Goal: Information Seeking & Learning: Learn about a topic

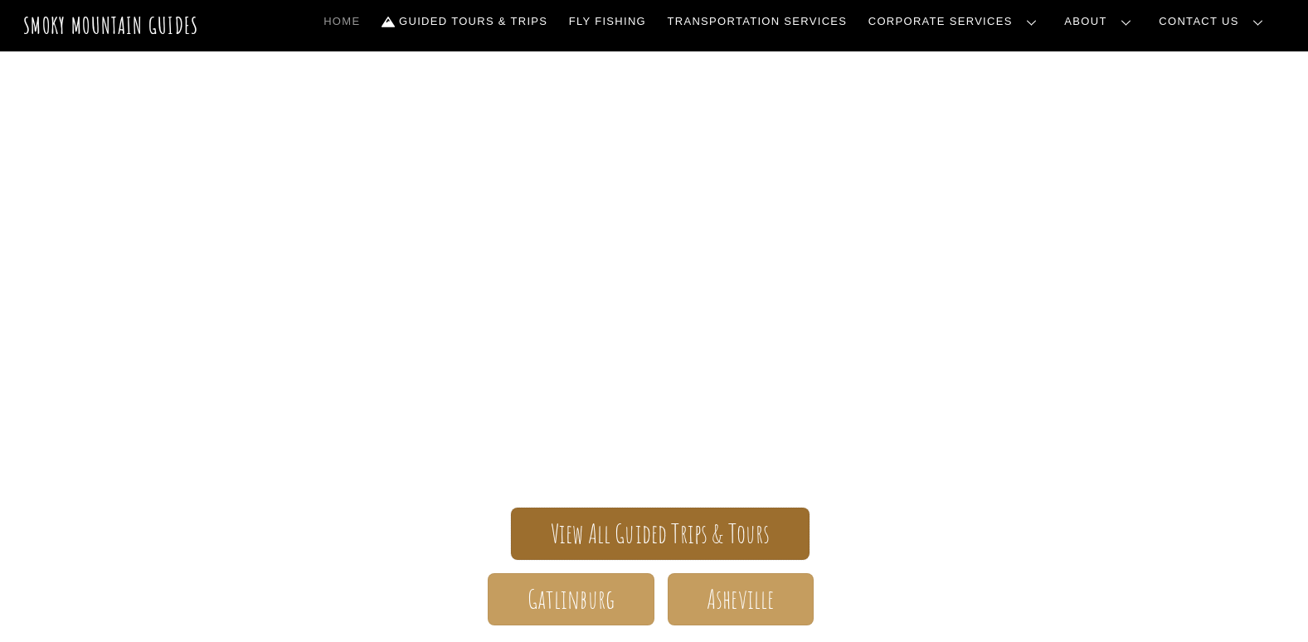
click at [683, 527] on span "View All Guided Trips & Tours" at bounding box center [661, 533] width 220 height 17
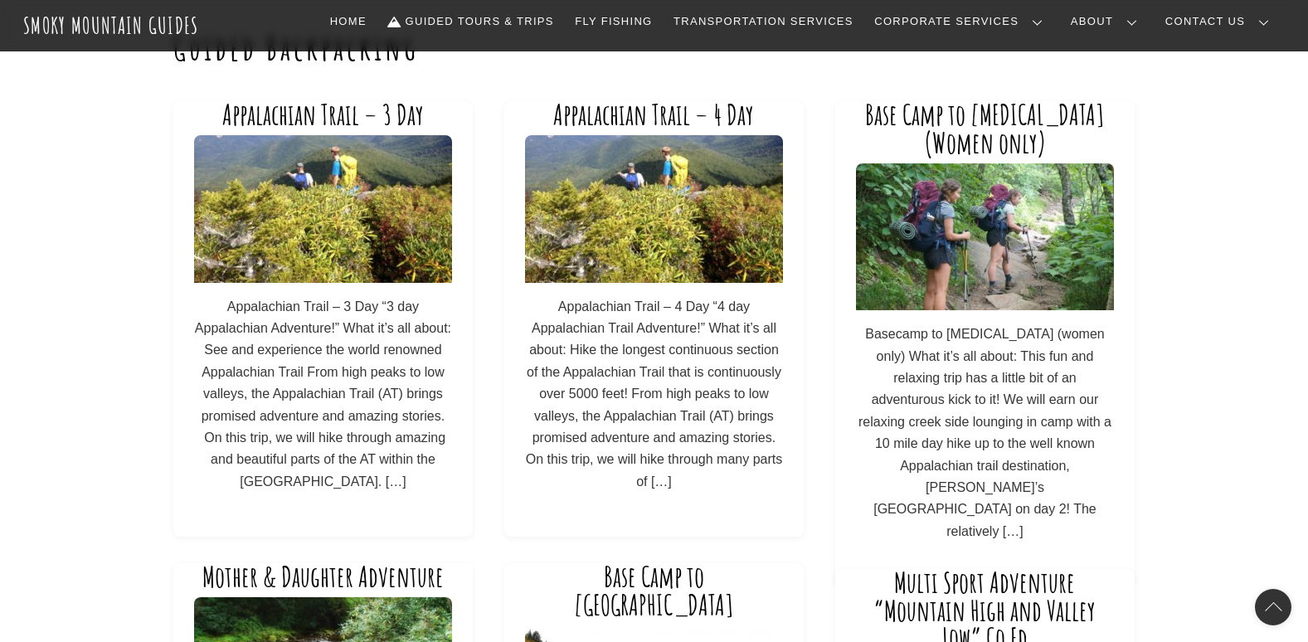
scroll to position [166, 0]
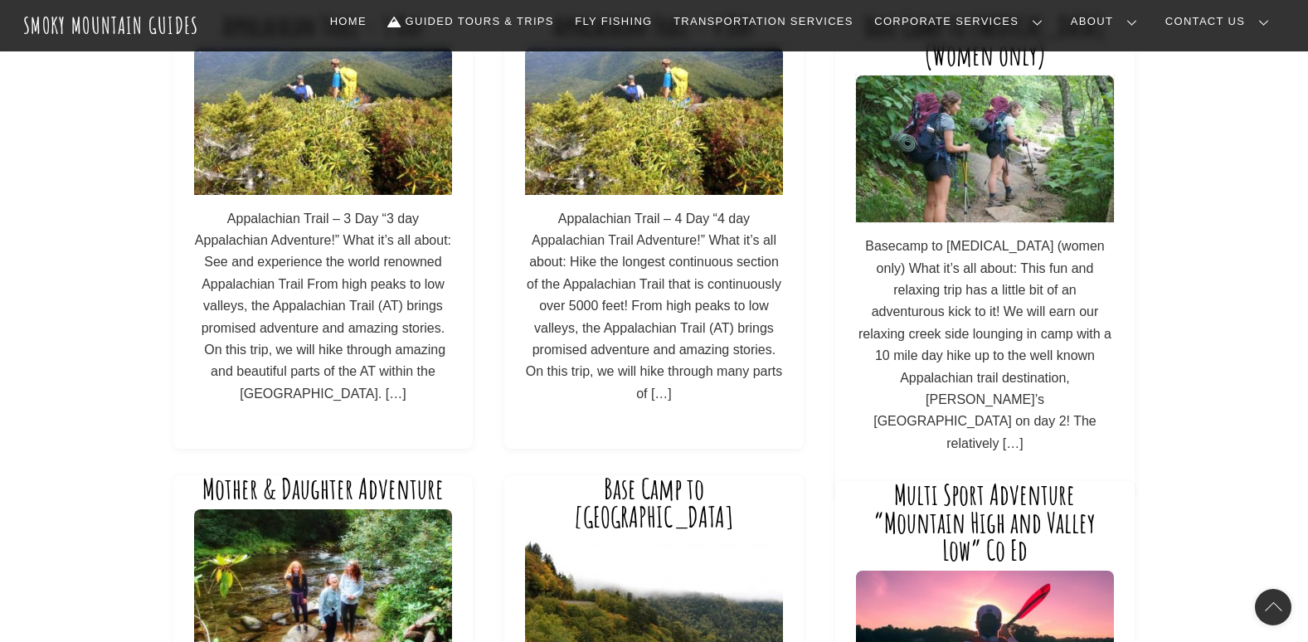
click at [944, 206] on img at bounding box center [985, 148] width 258 height 147
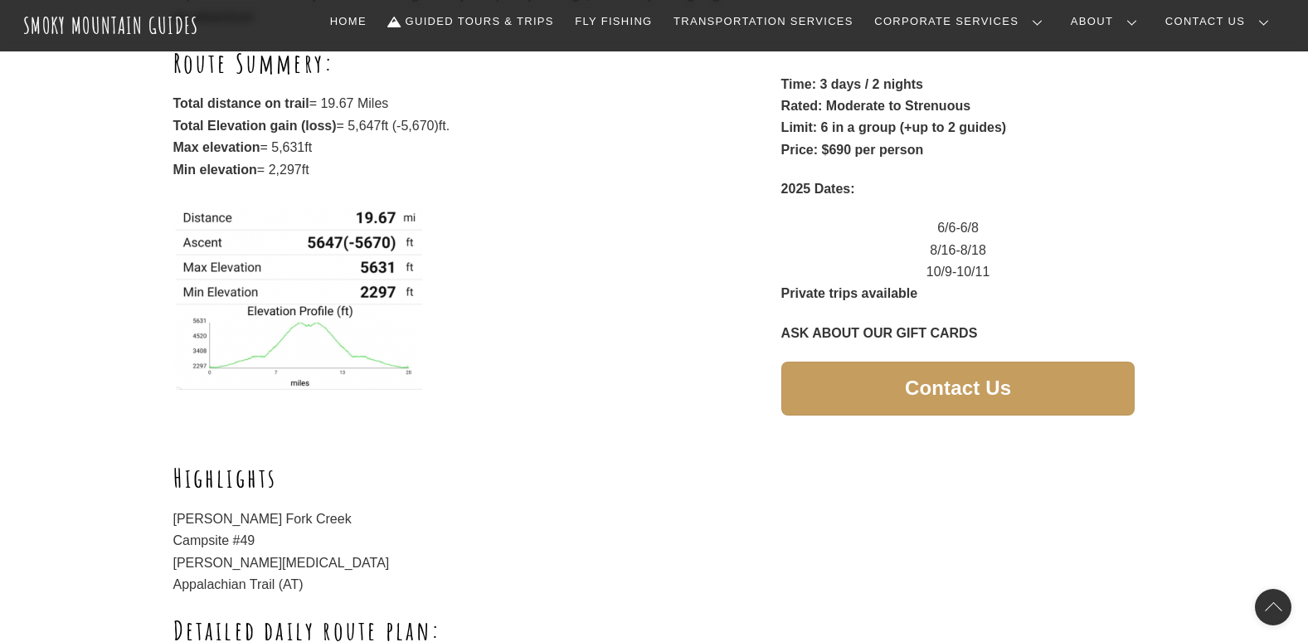
scroll to position [498, 0]
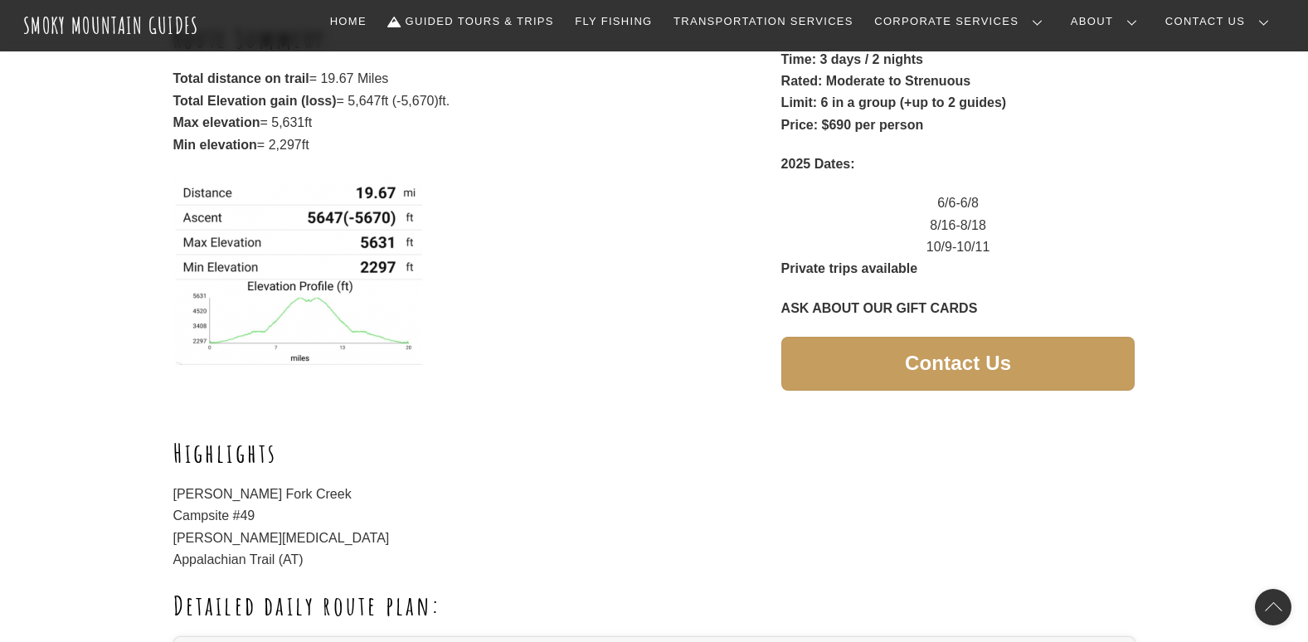
click at [527, 453] on h2 "Highlights" at bounding box center [654, 452] width 962 height 35
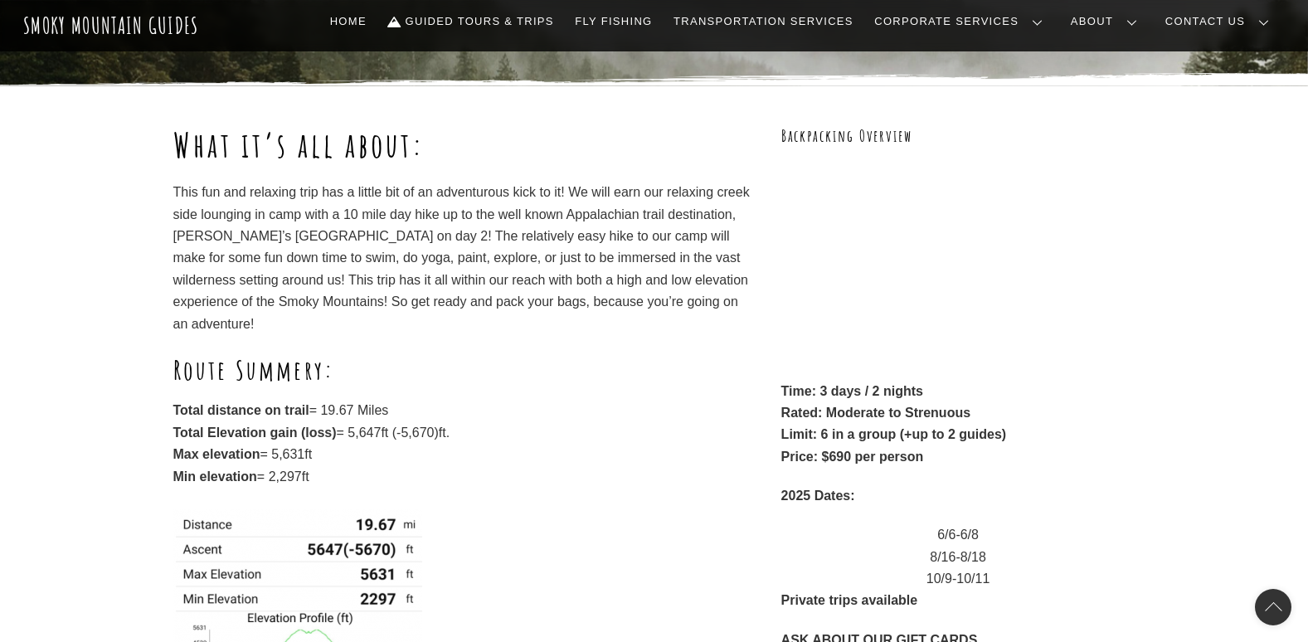
scroll to position [0, 0]
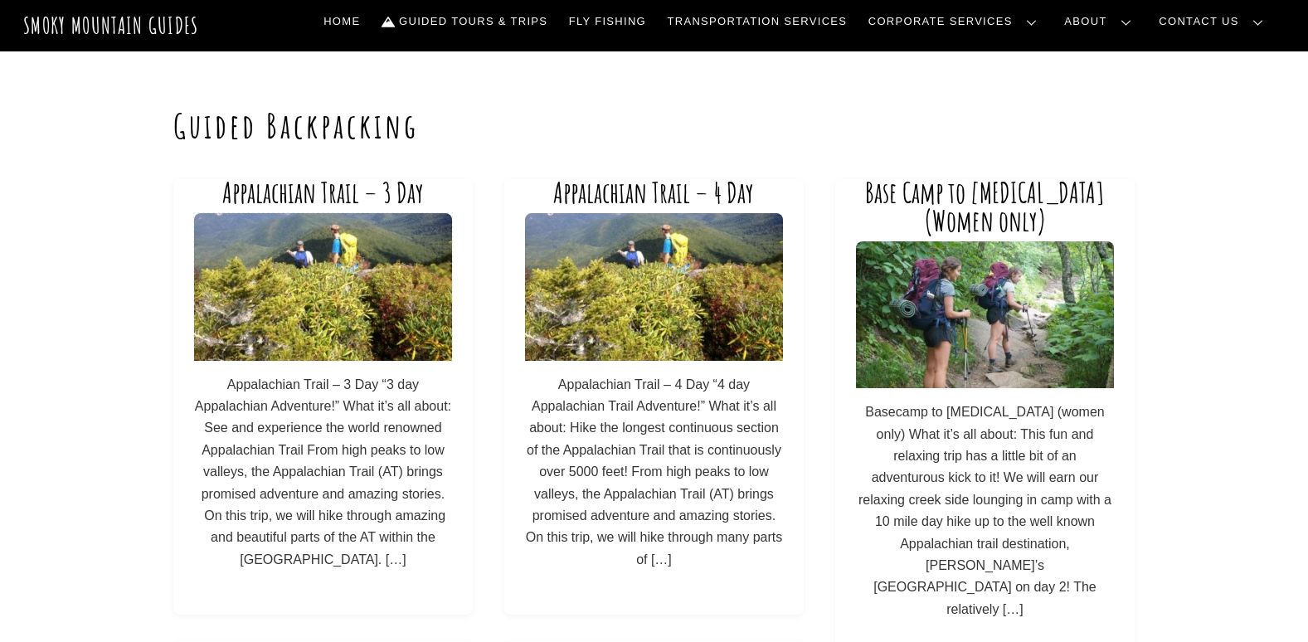
click at [338, 323] on img at bounding box center [323, 286] width 258 height 147
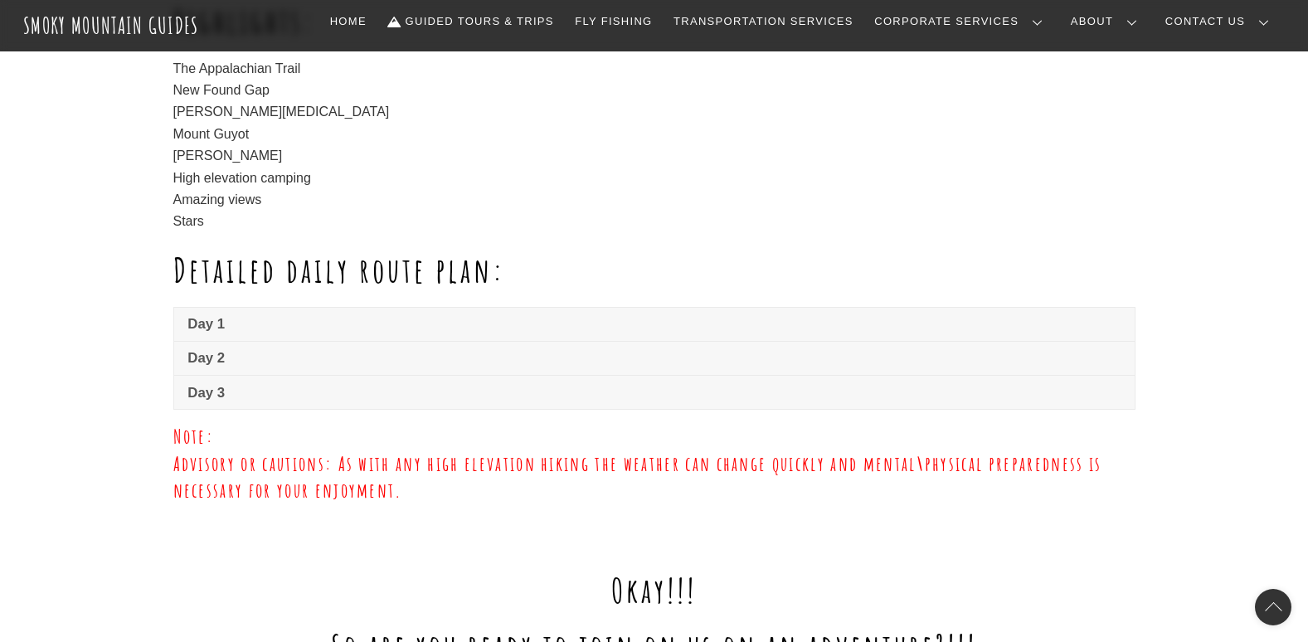
scroll to position [1078, 0]
click at [250, 333] on link "Day 1" at bounding box center [654, 323] width 960 height 33
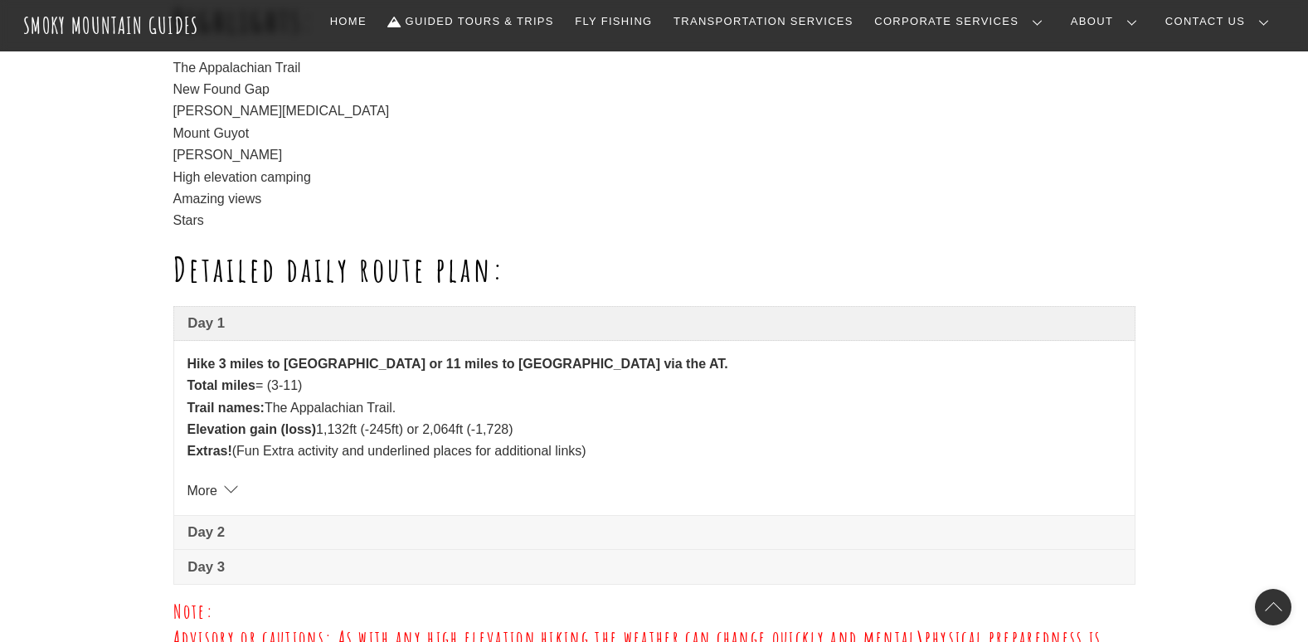
scroll to position [1161, 0]
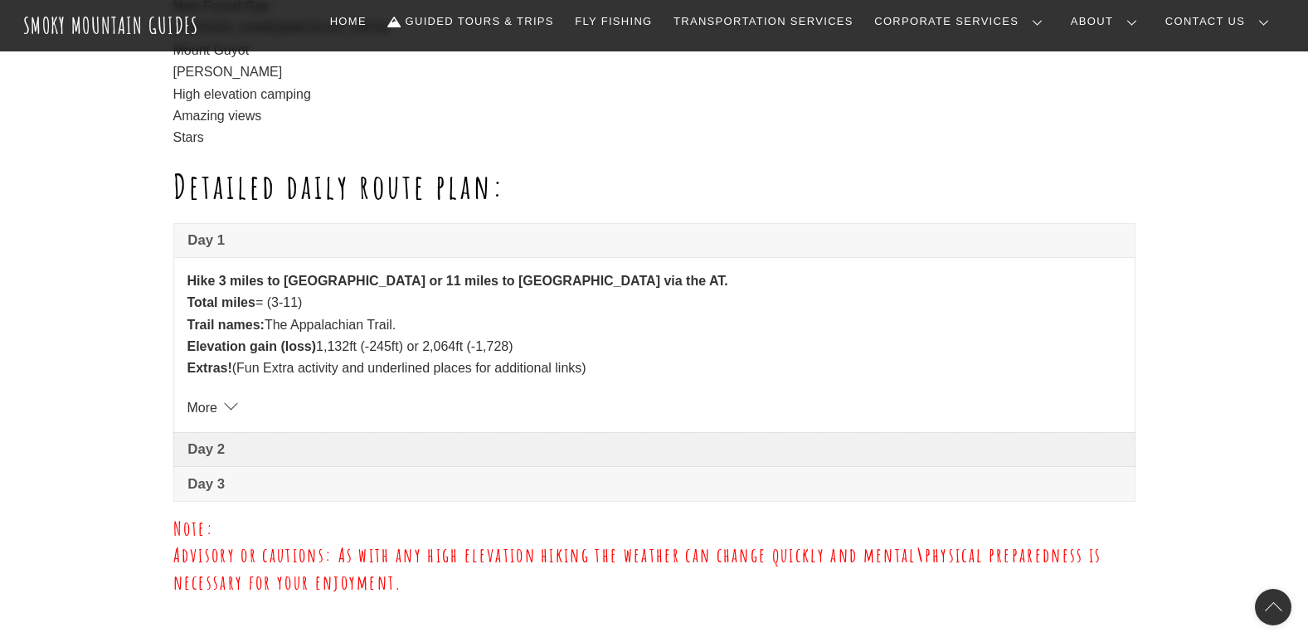
click at [313, 445] on span "Day 2" at bounding box center [653, 450] width 932 height 20
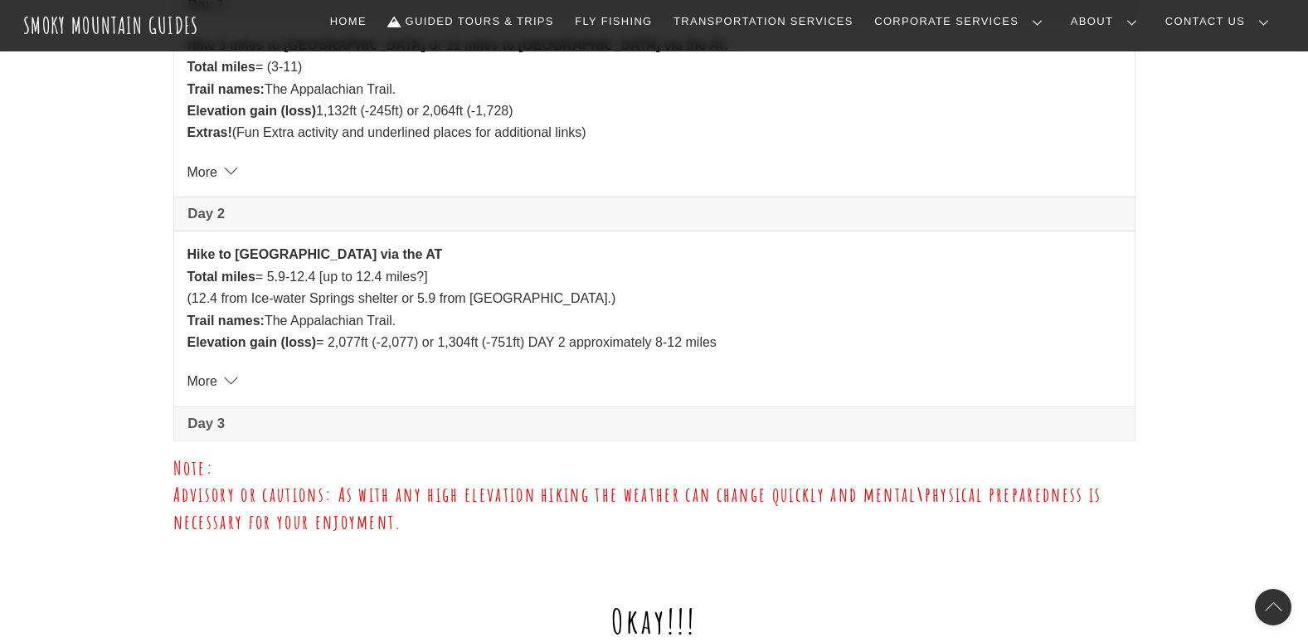
scroll to position [1410, 0]
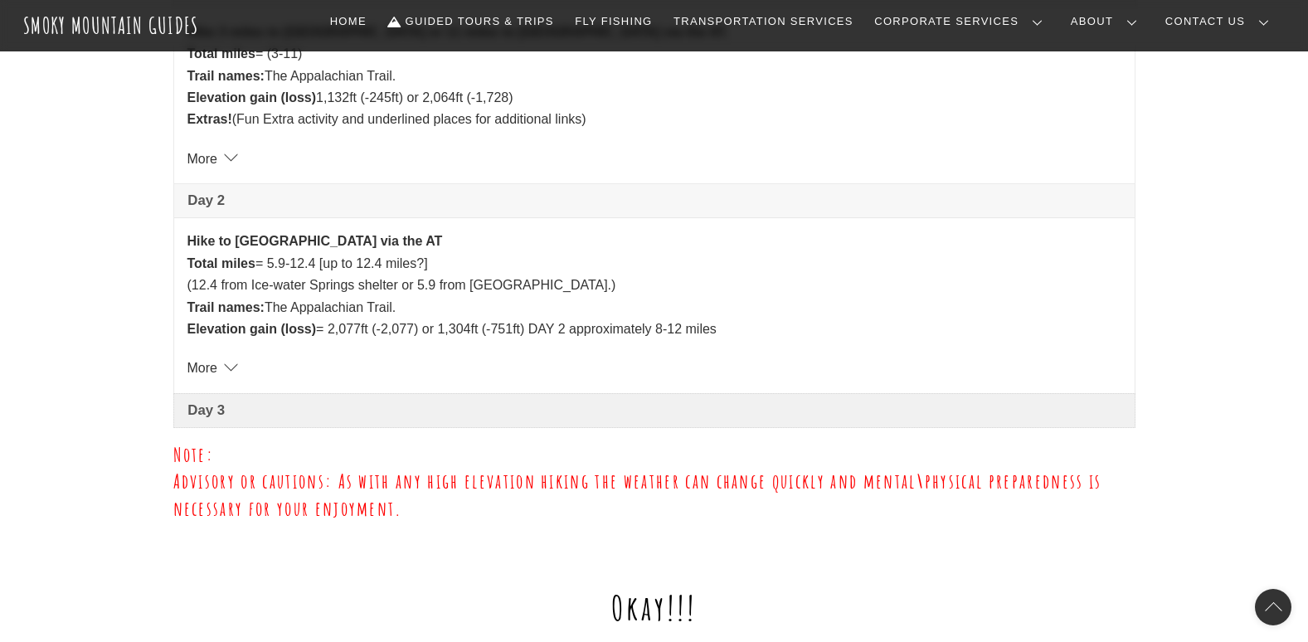
click at [251, 401] on span "Day 3" at bounding box center [653, 411] width 932 height 20
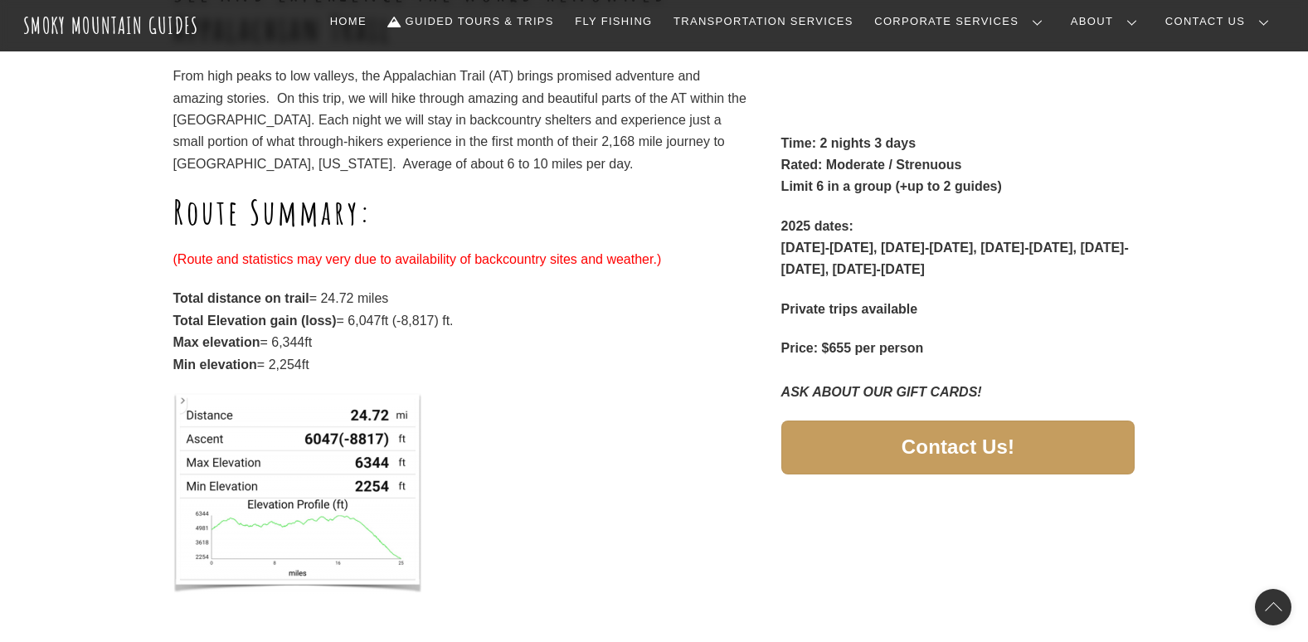
scroll to position [0, 0]
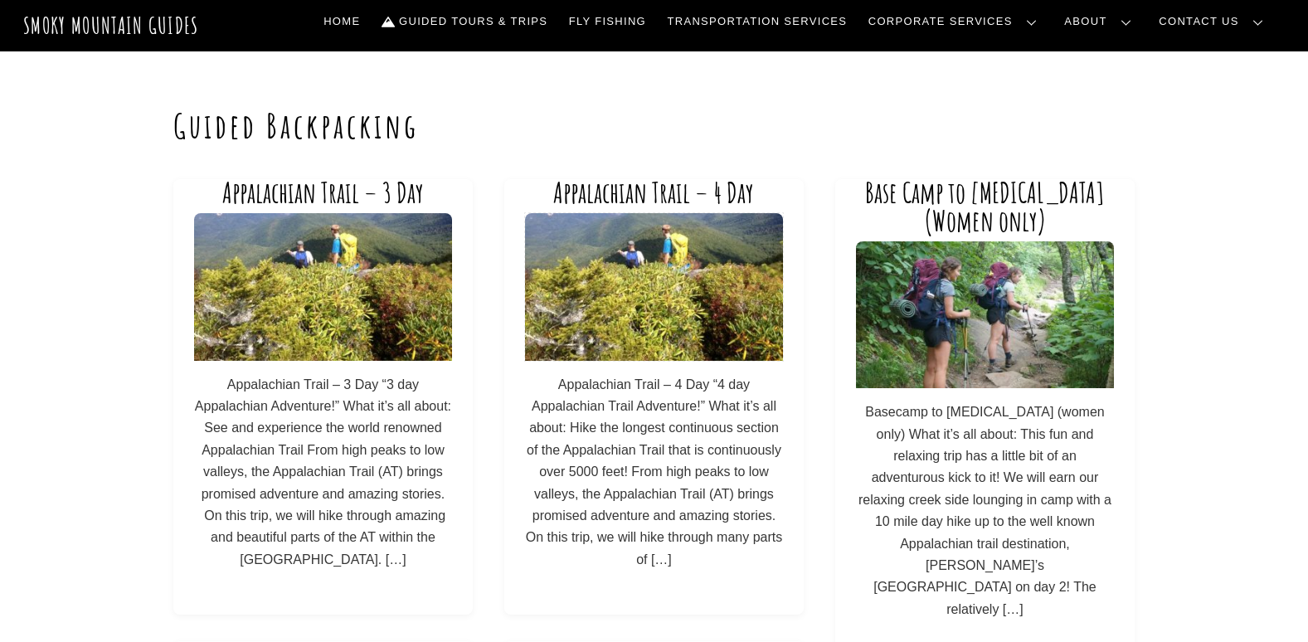
click at [625, 313] on img at bounding box center [654, 286] width 258 height 147
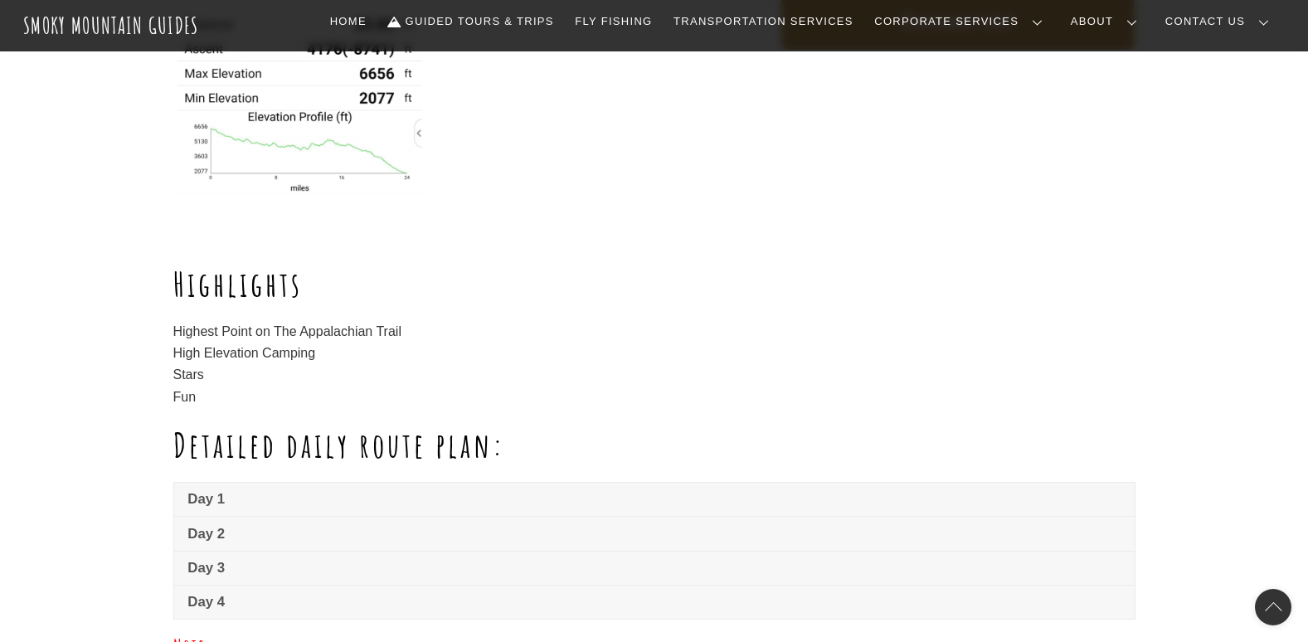
scroll to position [912, 0]
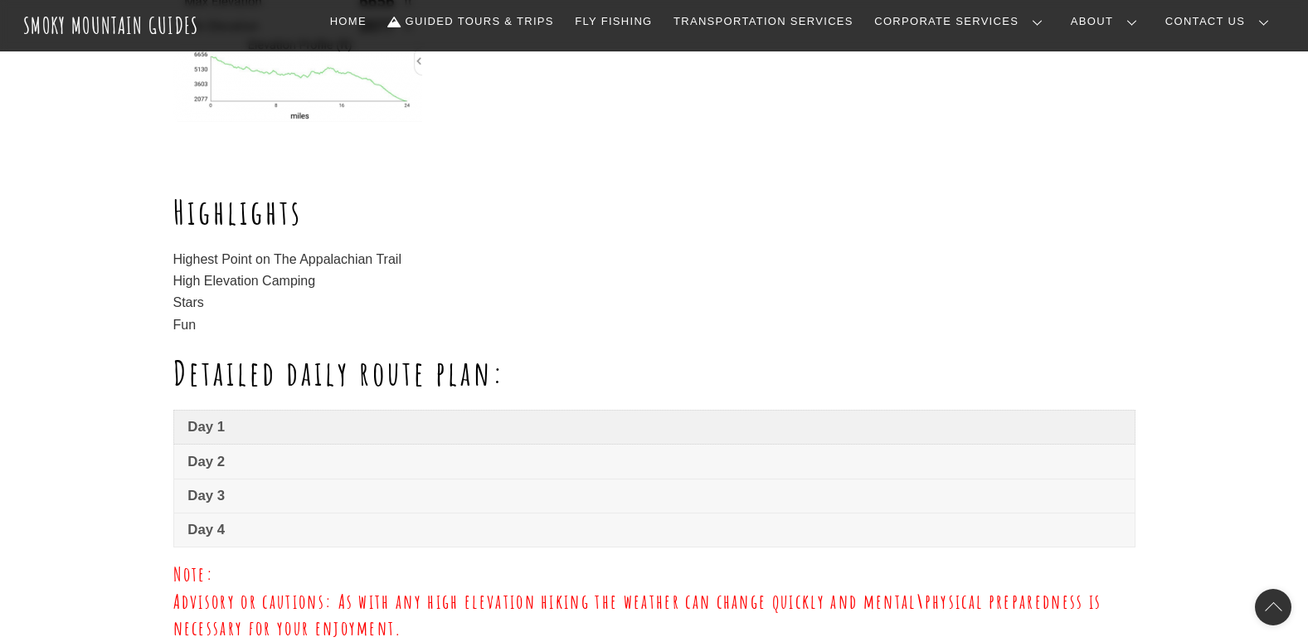
click at [211, 440] on link "Day 1" at bounding box center [654, 427] width 960 height 33
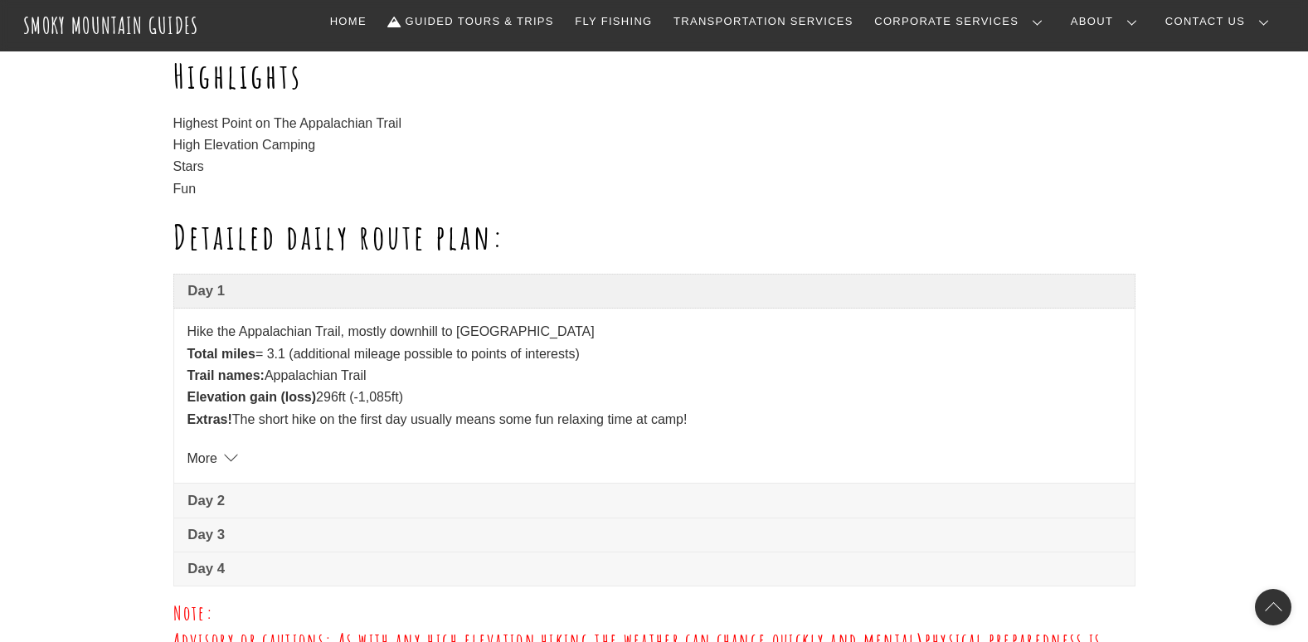
scroll to position [1078, 0]
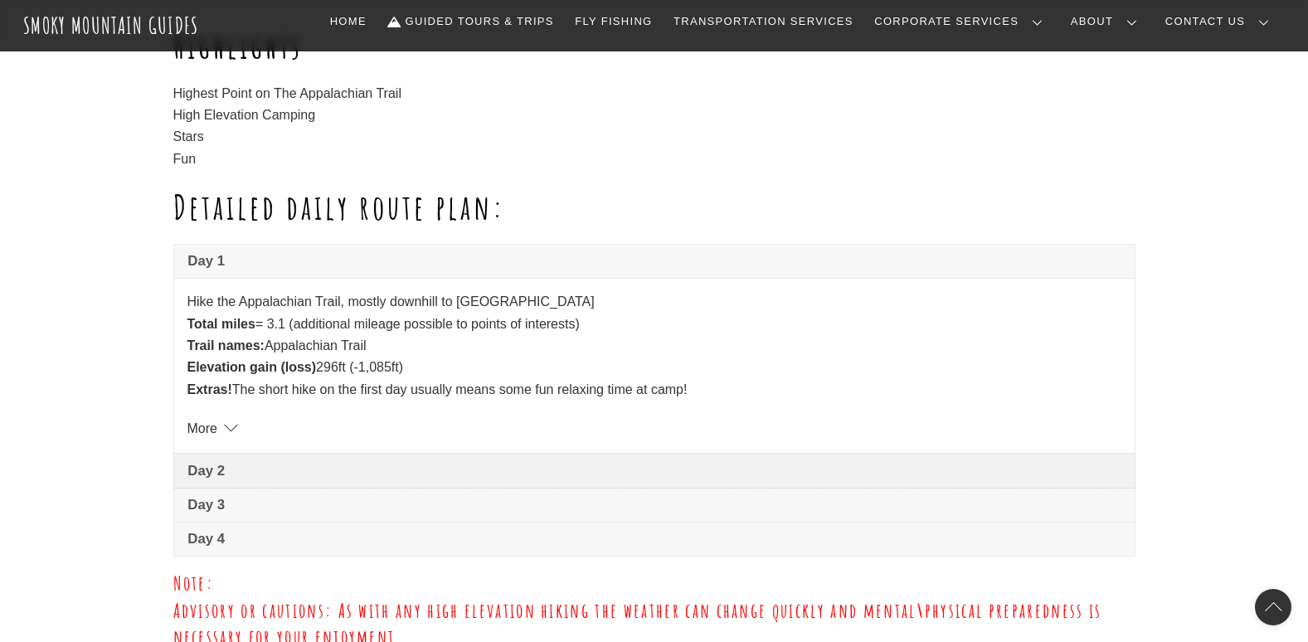
click at [313, 462] on span "Day 2" at bounding box center [653, 471] width 932 height 20
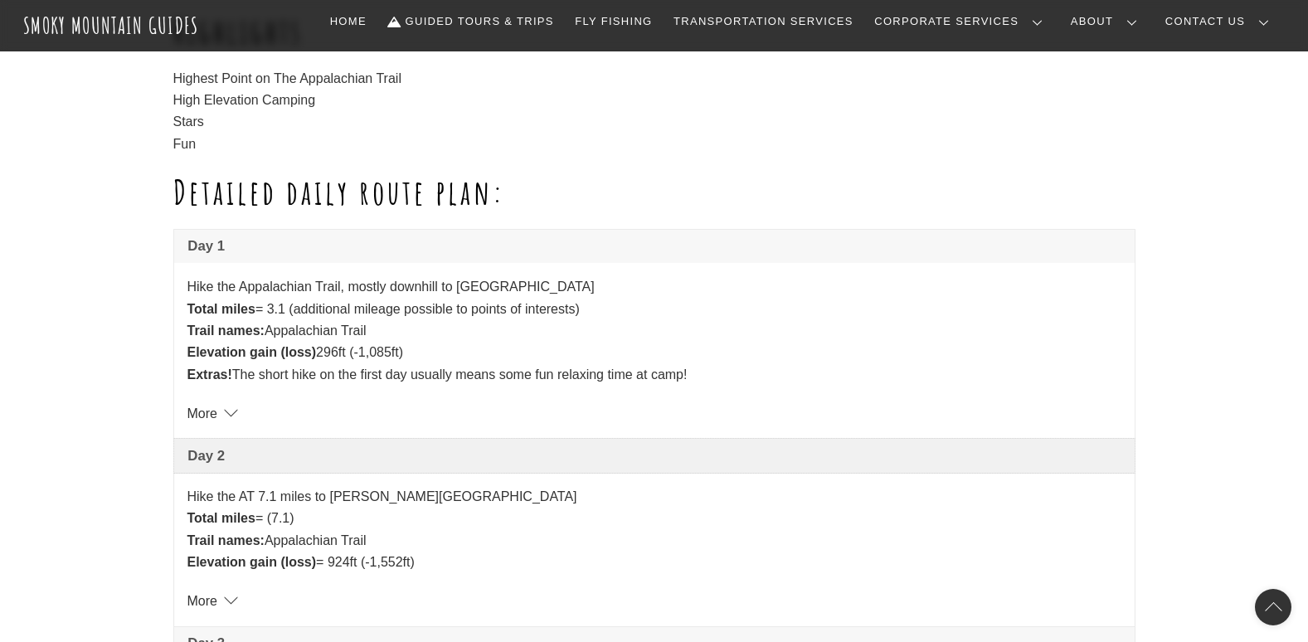
scroll to position [912, 0]
